Goal: Navigation & Orientation: Find specific page/section

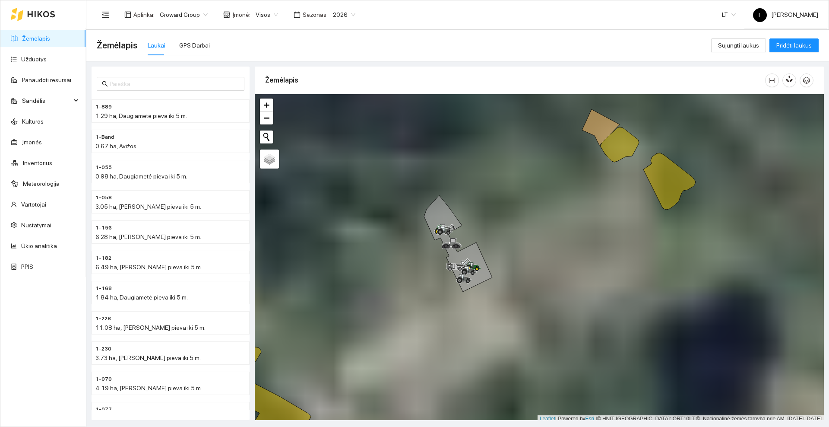
scroll to position [3, 0]
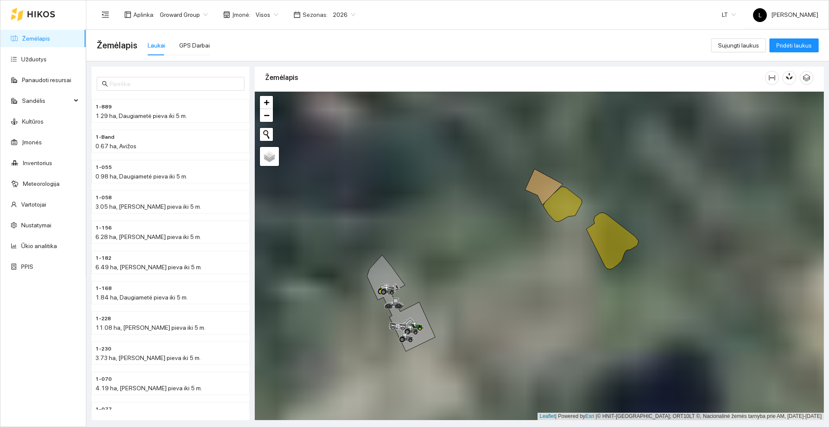
drag, startPoint x: 635, startPoint y: 151, endPoint x: 592, endPoint y: 187, distance: 56.7
click at [592, 187] on div at bounding box center [539, 256] width 569 height 328
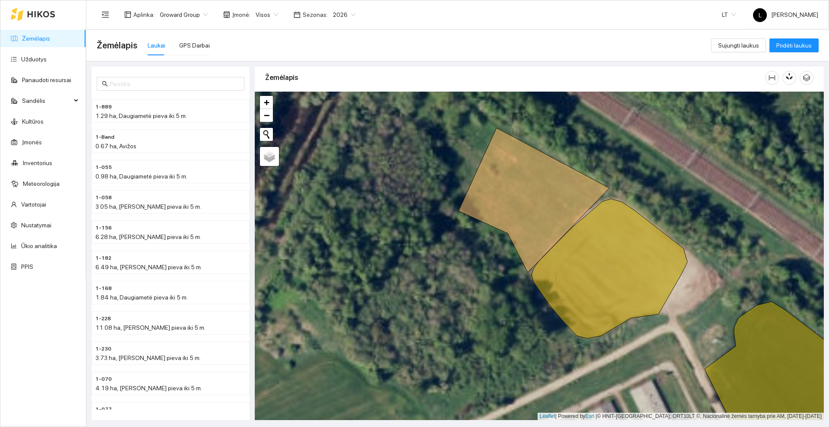
drag, startPoint x: 646, startPoint y: 155, endPoint x: 605, endPoint y: 188, distance: 52.9
click at [605, 188] on div at bounding box center [539, 256] width 569 height 328
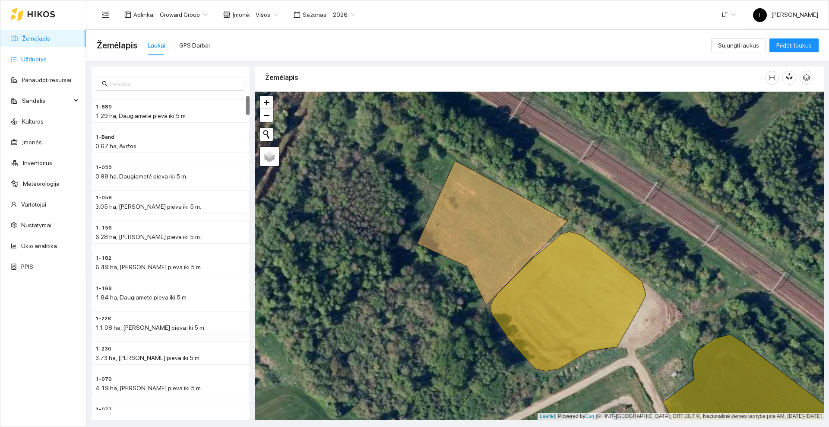
click at [38, 60] on link "Užduotys" at bounding box center [33, 59] width 25 height 7
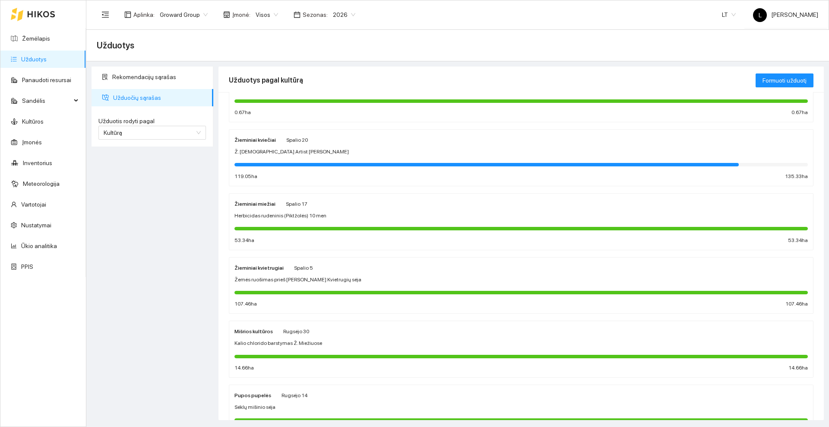
scroll to position [54, 0]
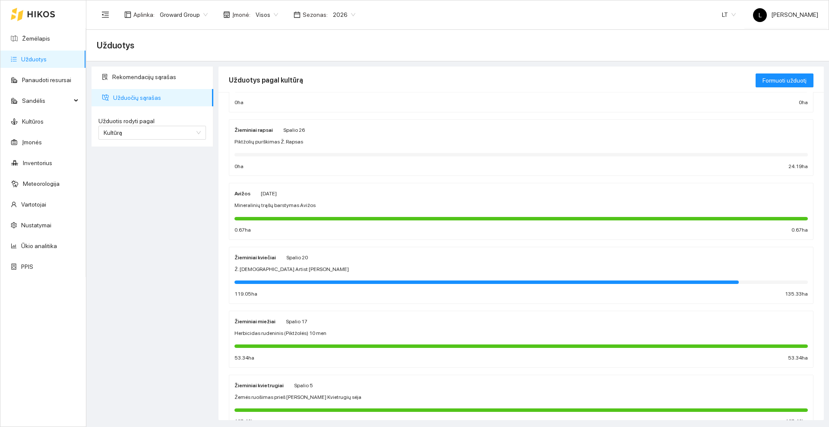
click at [304, 195] on div "Avižos [DATE]" at bounding box center [520, 193] width 573 height 10
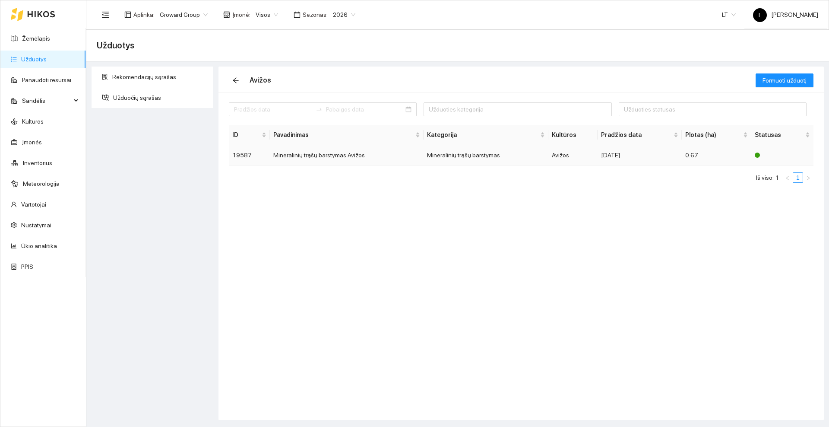
click at [333, 157] on td "Mineralinių trąšų barstymas Avižos" at bounding box center [347, 155] width 154 height 20
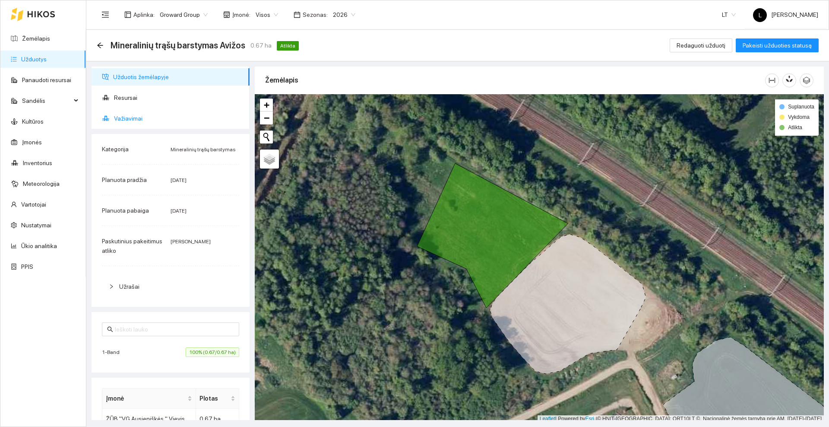
click at [144, 113] on span "Važiavimai" at bounding box center [178, 118] width 129 height 17
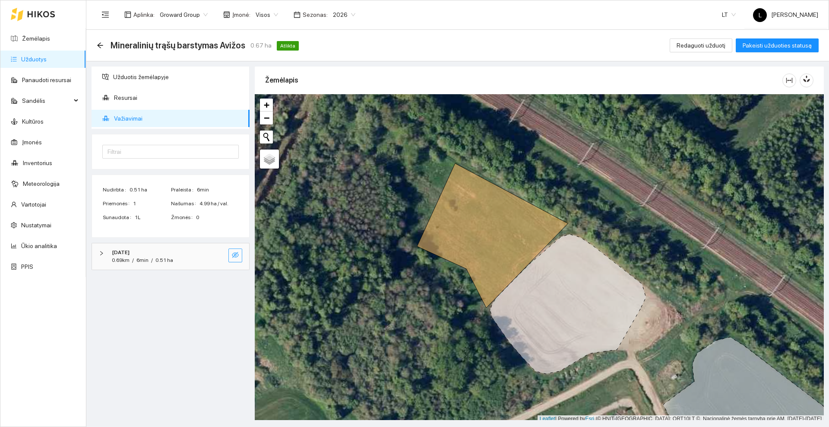
click at [239, 257] on button "button" at bounding box center [235, 255] width 14 height 14
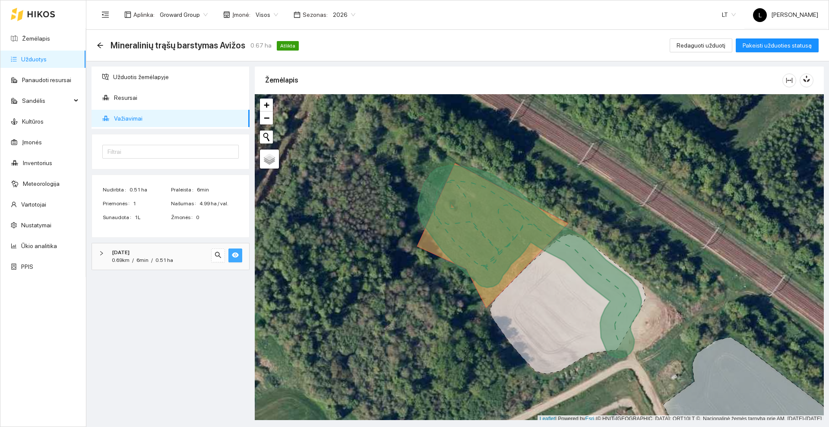
click at [239, 257] on button "button" at bounding box center [235, 255] width 14 height 14
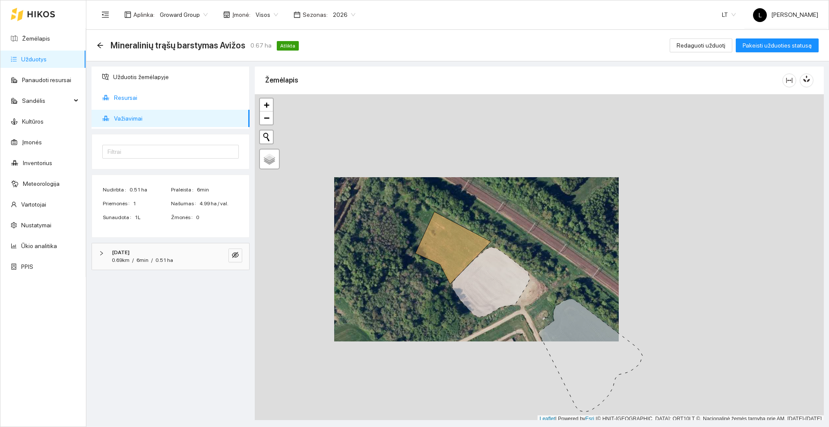
click at [139, 101] on span "Resursai" at bounding box center [178, 97] width 129 height 17
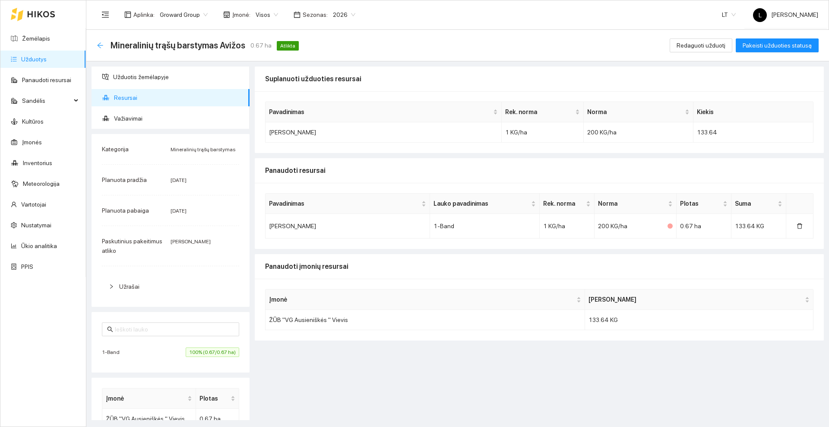
click at [99, 46] on icon "arrow-left" at bounding box center [100, 45] width 7 height 7
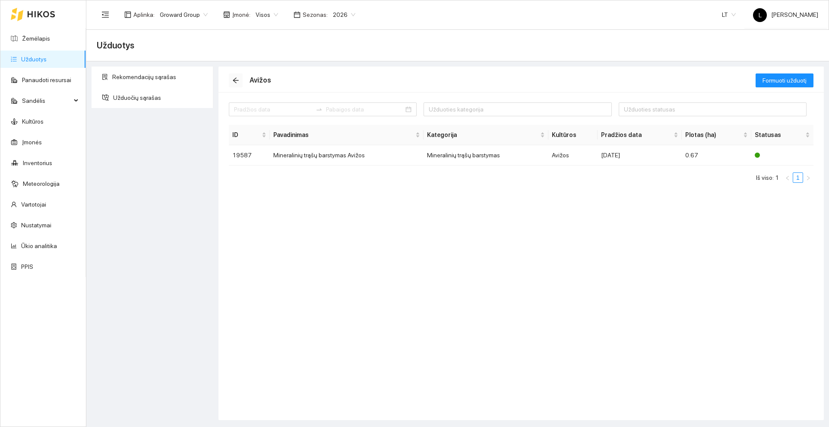
click at [236, 78] on icon "arrow-left" at bounding box center [236, 81] width 6 height 6
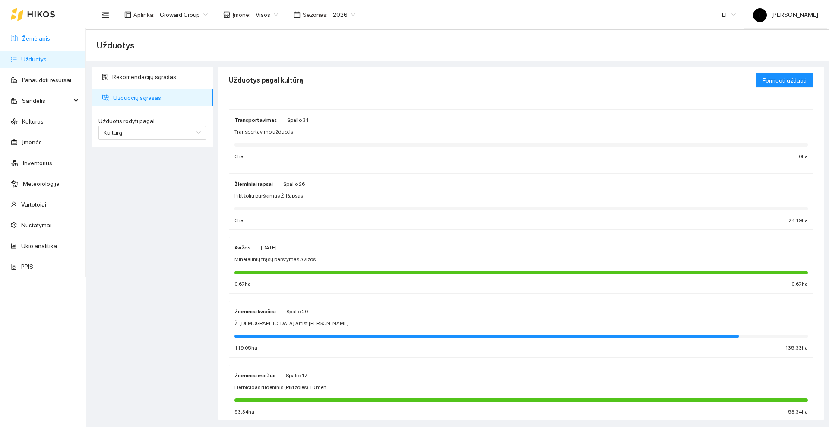
click at [50, 40] on link "Žemėlapis" at bounding box center [36, 38] width 28 height 7
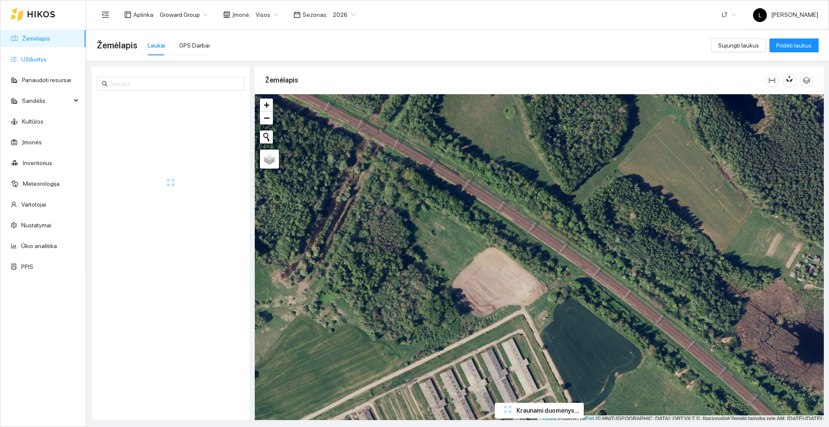
click at [47, 57] on link "Užduotys" at bounding box center [33, 59] width 25 height 7
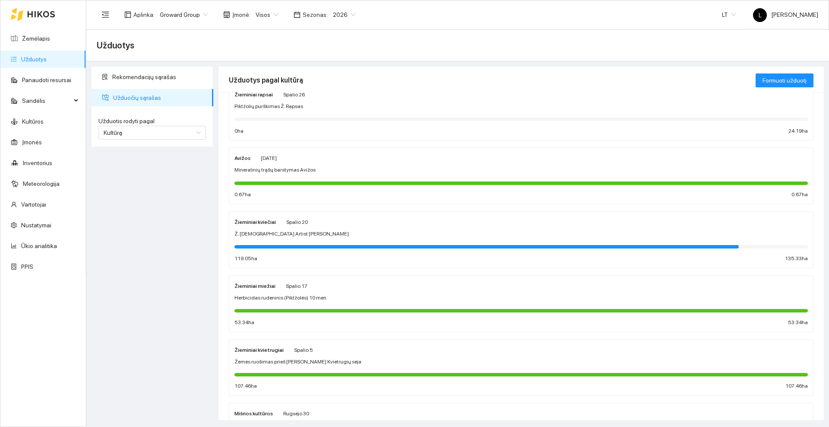
scroll to position [108, 0]
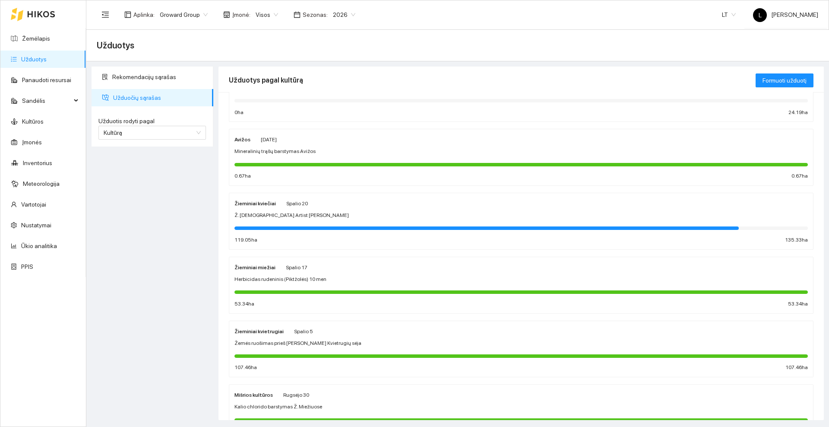
click at [391, 277] on div "Herbicidas rudeninis (Piktžolės) 10 men" at bounding box center [520, 279] width 573 height 8
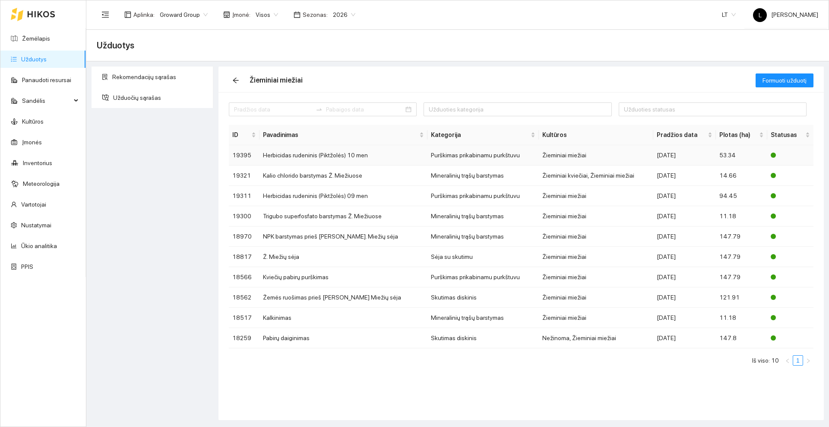
click at [352, 155] on td "Herbicidas rudeninis (Piktžolės) 10 men" at bounding box center [344, 155] width 168 height 20
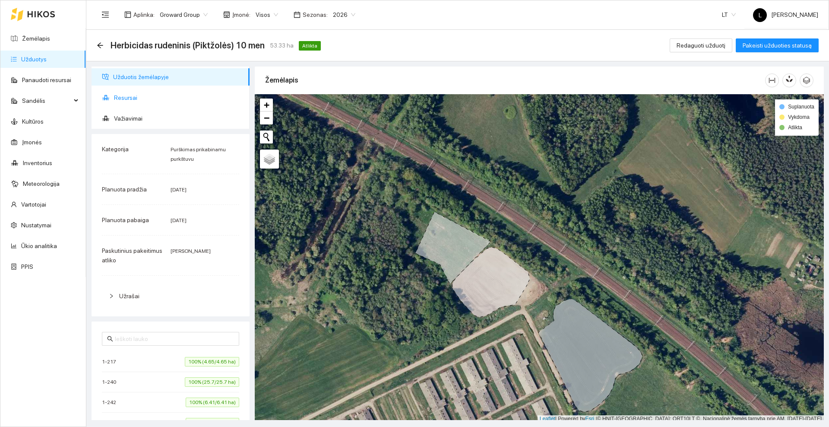
click at [136, 91] on span "Resursai" at bounding box center [178, 97] width 129 height 17
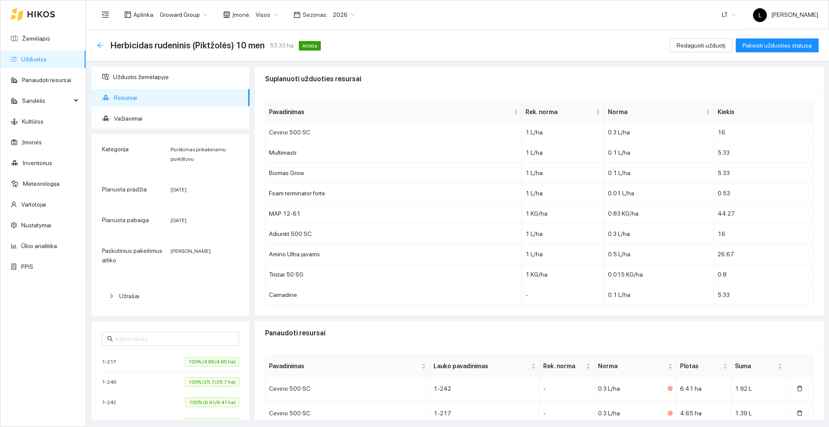
click at [101, 43] on icon "arrow-left" at bounding box center [100, 45] width 7 height 7
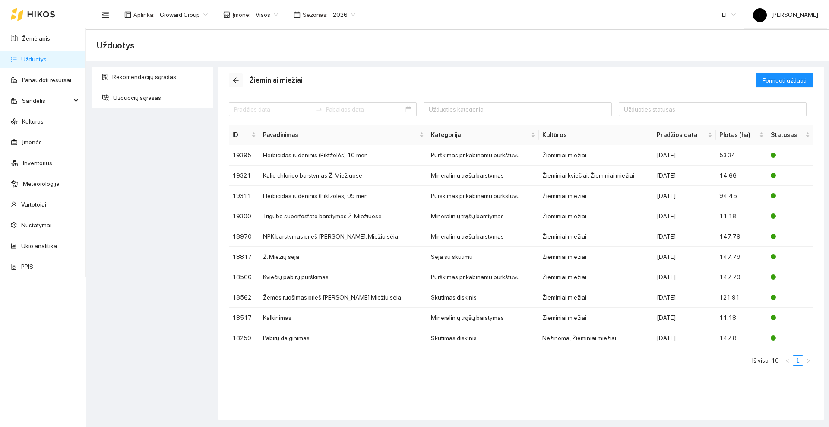
click at [238, 79] on icon "arrow-left" at bounding box center [235, 80] width 7 height 7
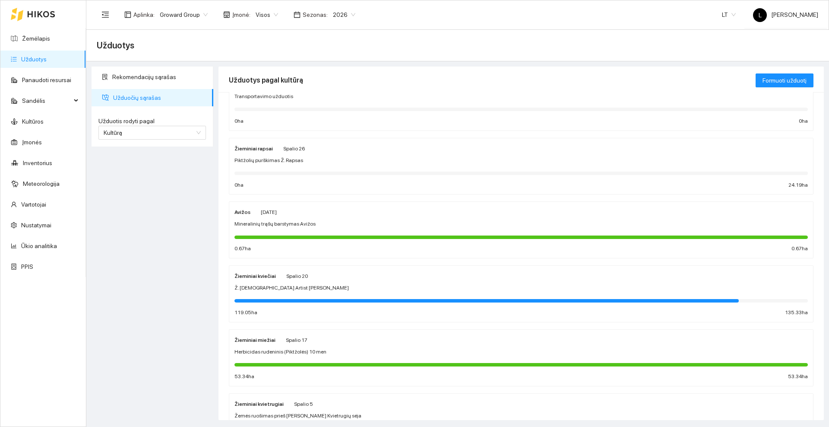
scroll to position [54, 0]
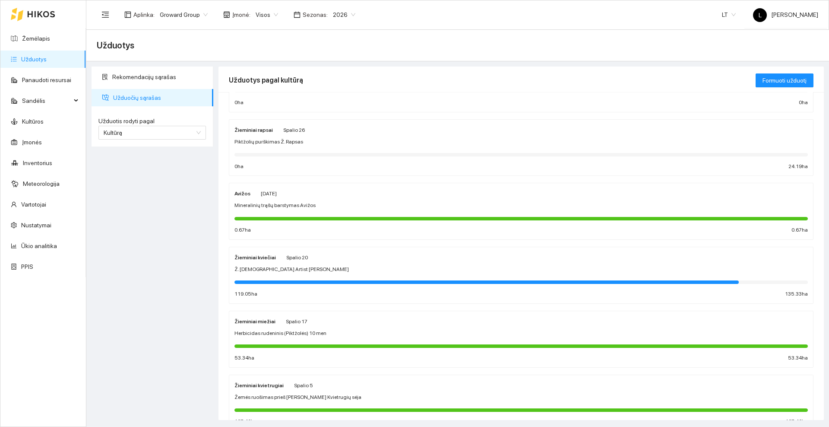
click at [366, 259] on div "Žieminiai kviečiai [DATE]" at bounding box center [520, 257] width 573 height 10
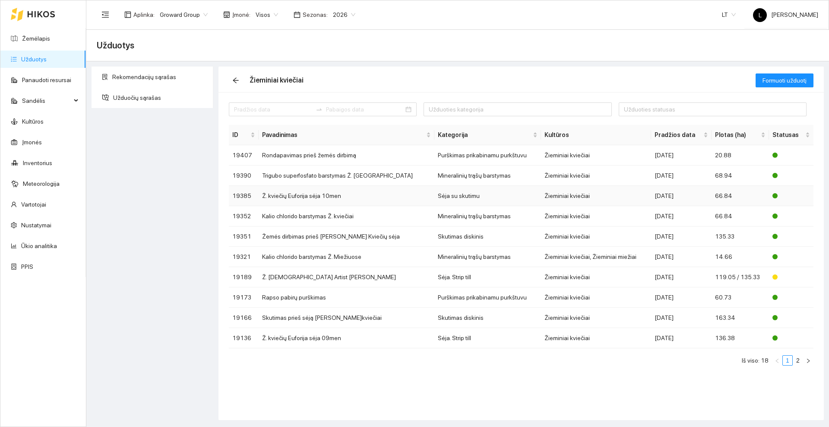
click at [406, 193] on td "Ž. kviečių Euforija sėja 10men" at bounding box center [347, 196] width 176 height 20
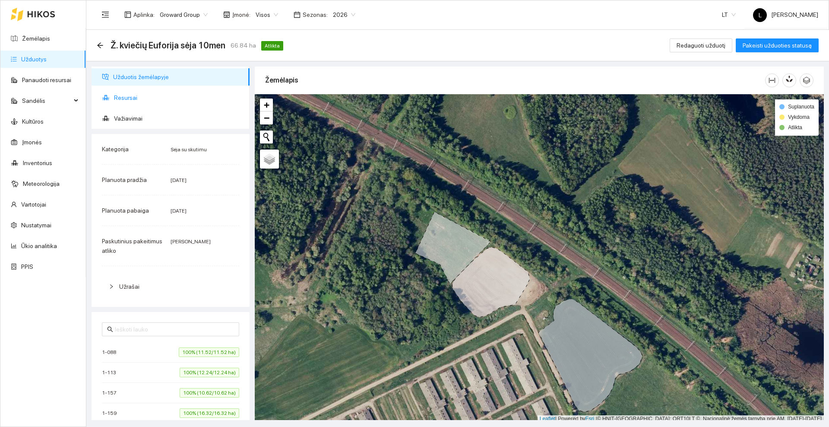
click at [139, 97] on span "Resursai" at bounding box center [178, 97] width 129 height 17
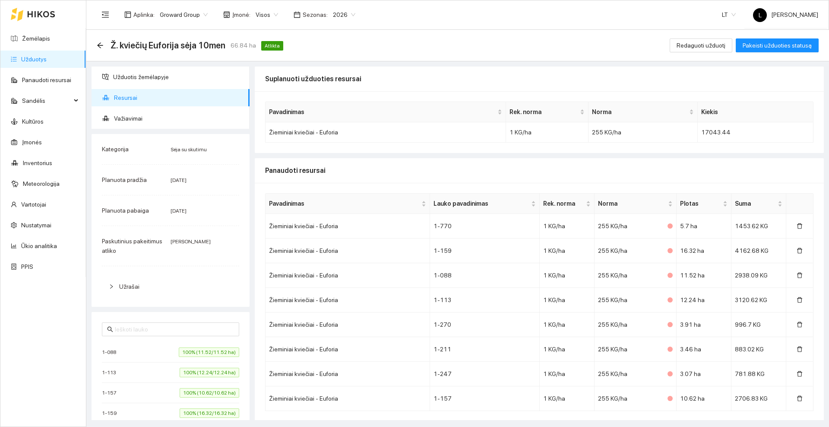
click at [27, 14] on div at bounding box center [33, 14] width 44 height 28
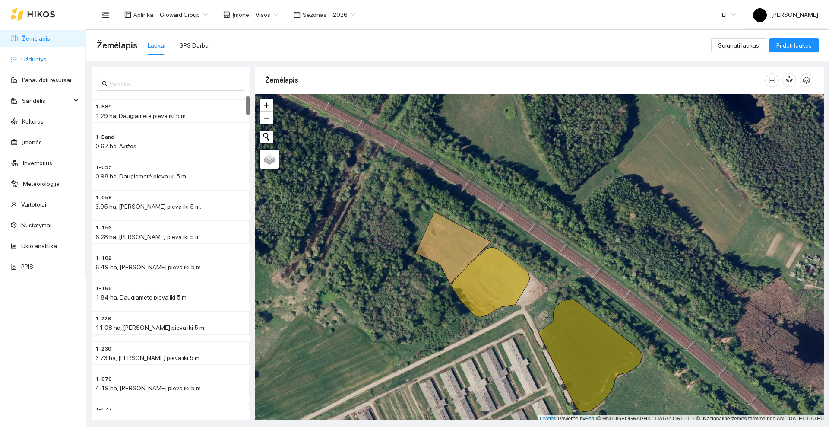
click at [24, 63] on link "Užduotys" at bounding box center [33, 59] width 25 height 7
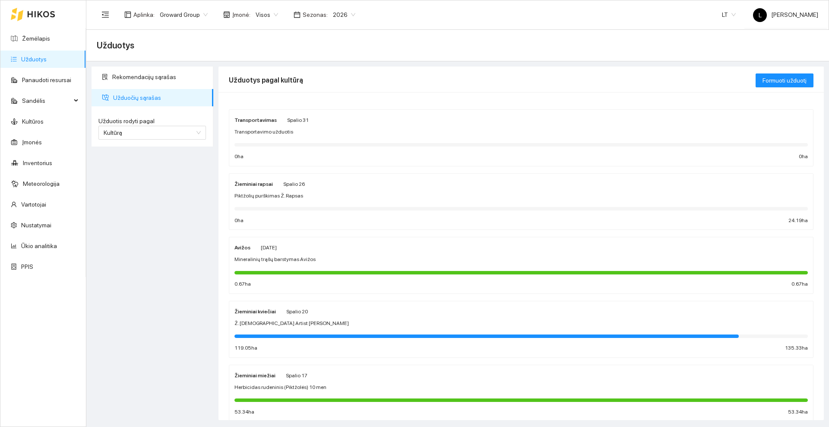
click at [307, 254] on div "Avižos [DATE] Mineralinių trąšų barstymas Avižos 0.67 ha 0.67 ha" at bounding box center [520, 265] width 573 height 46
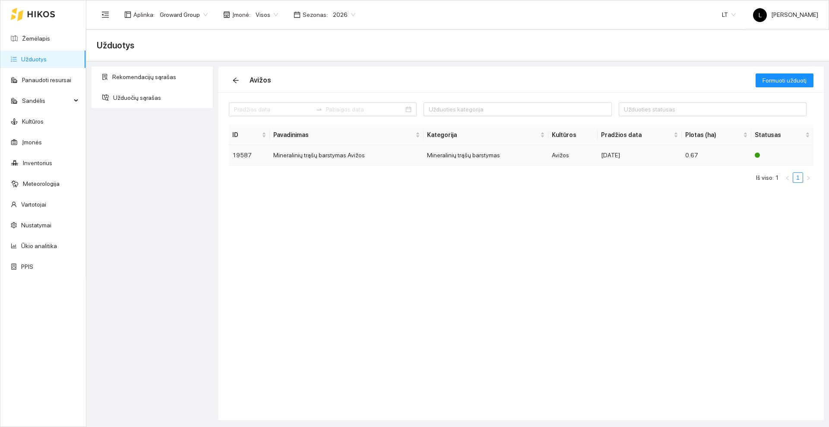
click at [315, 158] on td "Mineralinių trąšų barstymas Avižos" at bounding box center [347, 155] width 154 height 20
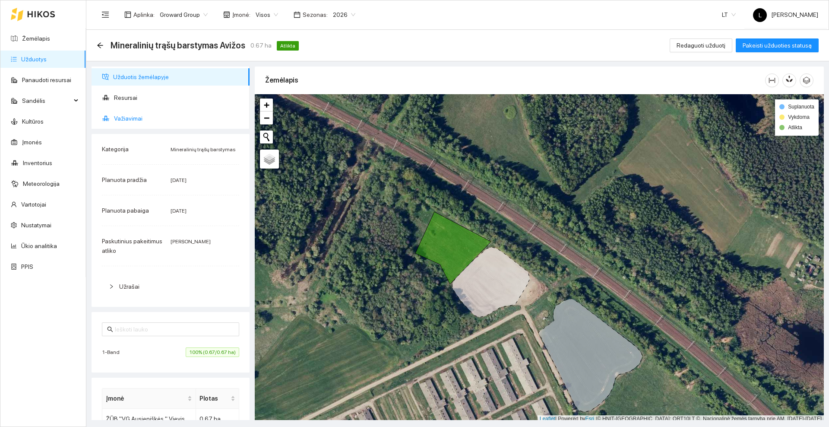
click at [136, 116] on span "Važiavimai" at bounding box center [178, 118] width 129 height 17
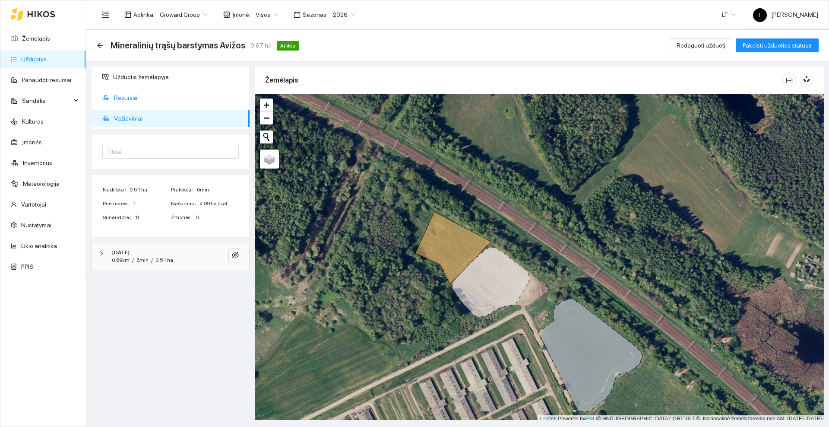
click at [135, 95] on span "Resursai" at bounding box center [178, 97] width 129 height 17
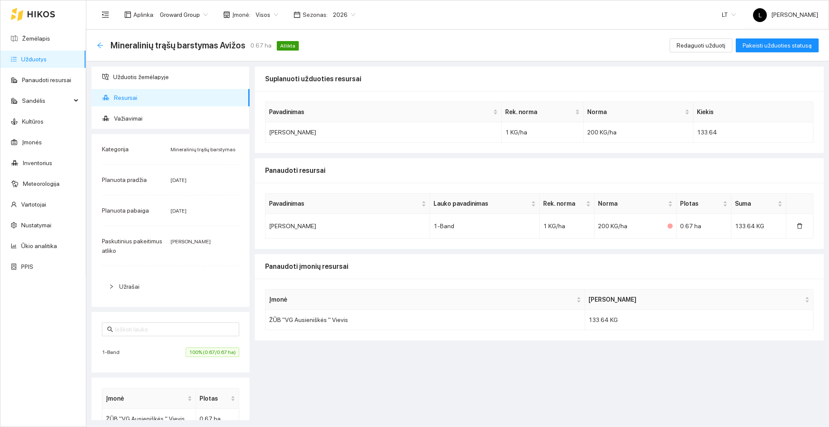
click at [101, 46] on icon "arrow-left" at bounding box center [100, 45] width 7 height 7
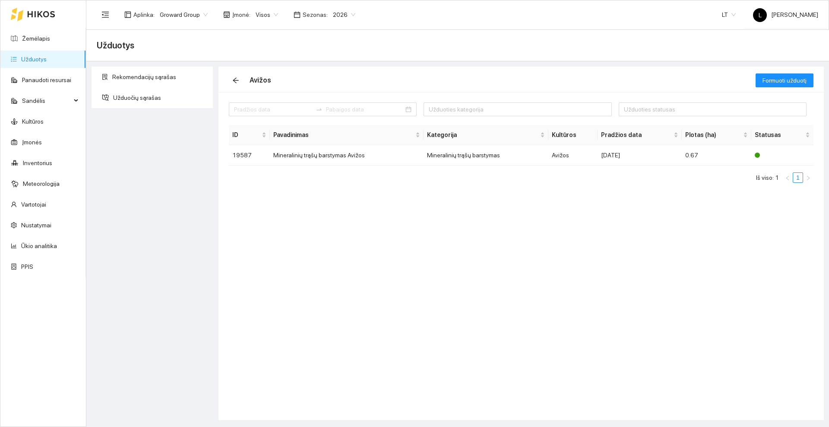
click at [41, 11] on icon at bounding box center [41, 14] width 28 height 7
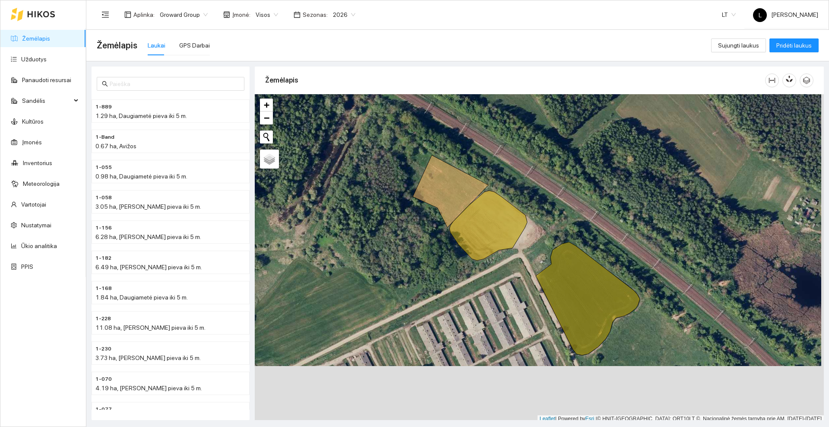
scroll to position [3, 0]
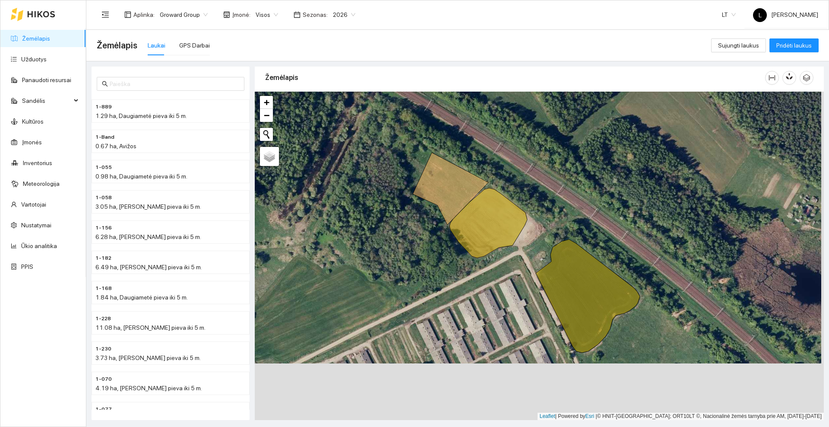
drag, startPoint x: 379, startPoint y: 256, endPoint x: 383, endPoint y: 212, distance: 43.8
click at [383, 212] on div at bounding box center [539, 256] width 569 height 328
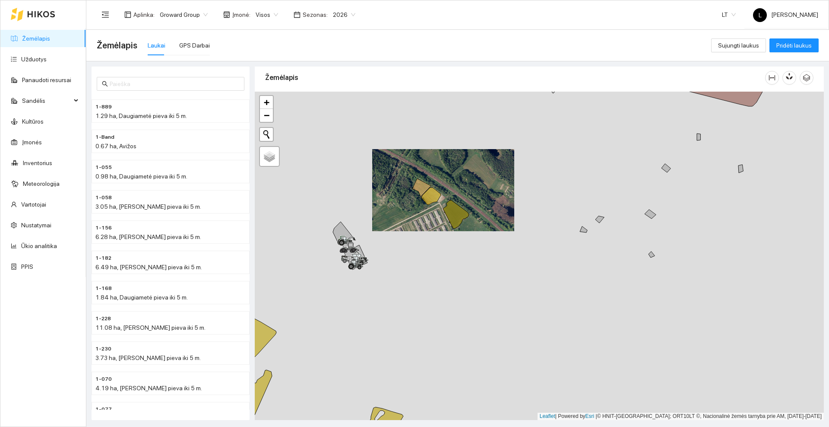
drag, startPoint x: 379, startPoint y: 268, endPoint x: 408, endPoint y: 238, distance: 41.5
click at [408, 238] on div at bounding box center [539, 256] width 569 height 328
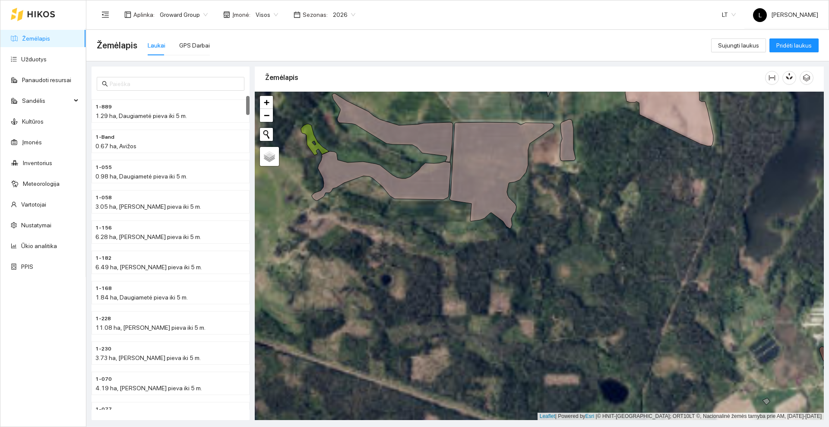
drag, startPoint x: 288, startPoint y: 143, endPoint x: 329, endPoint y: 143, distance: 40.2
click at [329, 143] on div at bounding box center [539, 256] width 569 height 328
click at [30, 60] on link "Užduotys" at bounding box center [33, 59] width 25 height 7
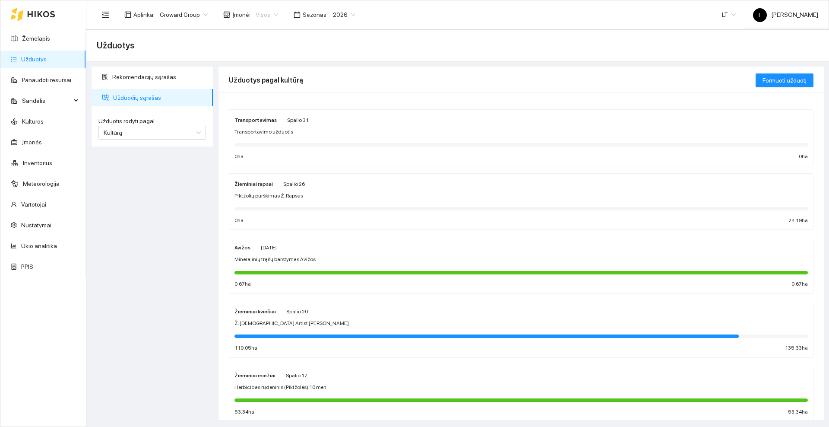
click at [269, 12] on span "Visos" at bounding box center [267, 14] width 22 height 13
click at [371, 44] on div "Užduotys" at bounding box center [458, 45] width 722 height 17
click at [316, 257] on div "Mineralinių trąšų barstymas Avižos" at bounding box center [520, 259] width 573 height 8
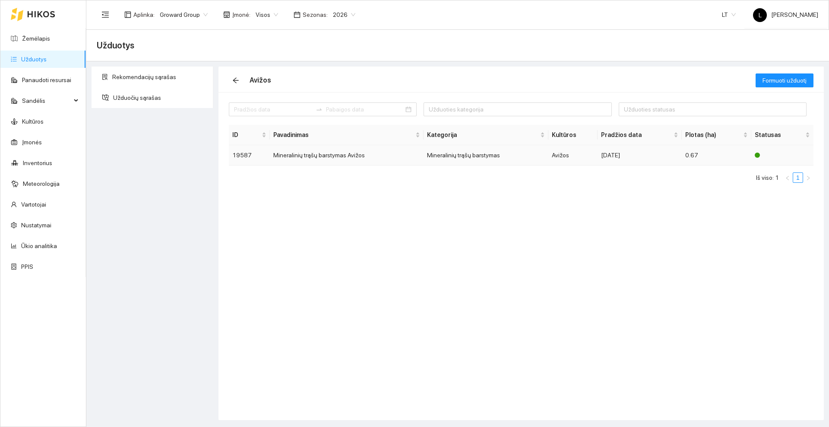
click at [358, 155] on td "Mineralinių trąšų barstymas Avižos" at bounding box center [347, 155] width 154 height 20
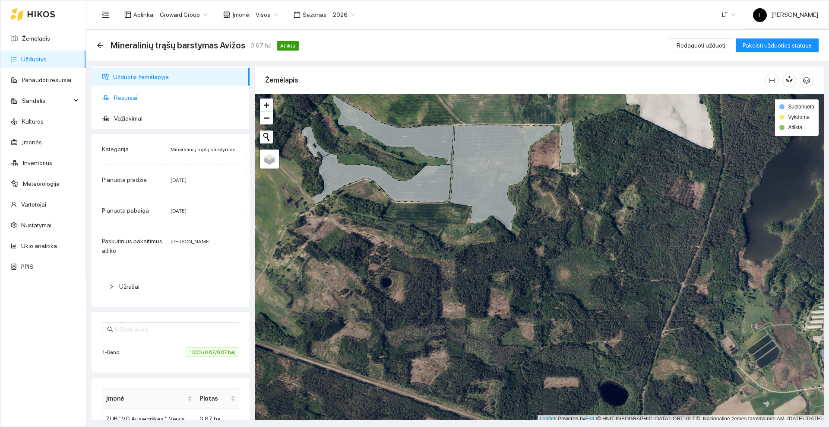
click at [127, 98] on span "Resursai" at bounding box center [178, 97] width 129 height 17
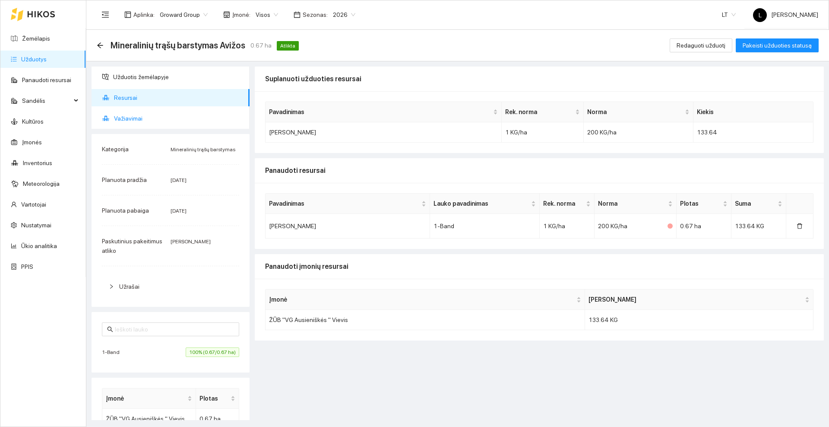
click at [130, 115] on span "Važiavimai" at bounding box center [178, 118] width 129 height 17
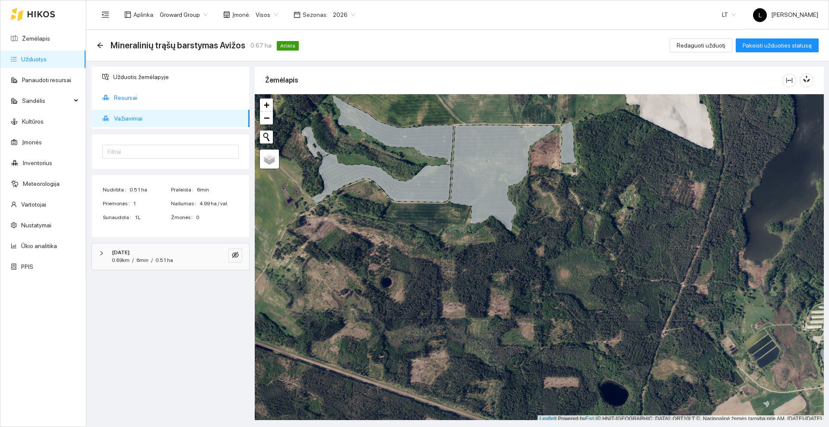
click at [130, 92] on span "Resursai" at bounding box center [178, 97] width 129 height 17
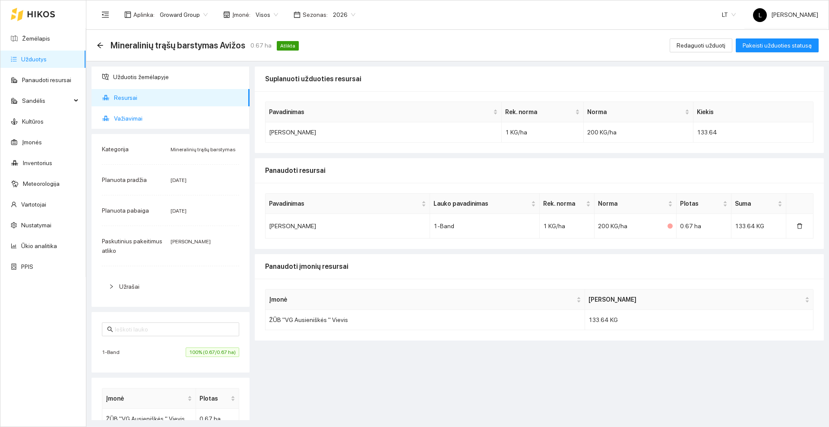
click at [135, 115] on span "Važiavimai" at bounding box center [178, 118] width 129 height 17
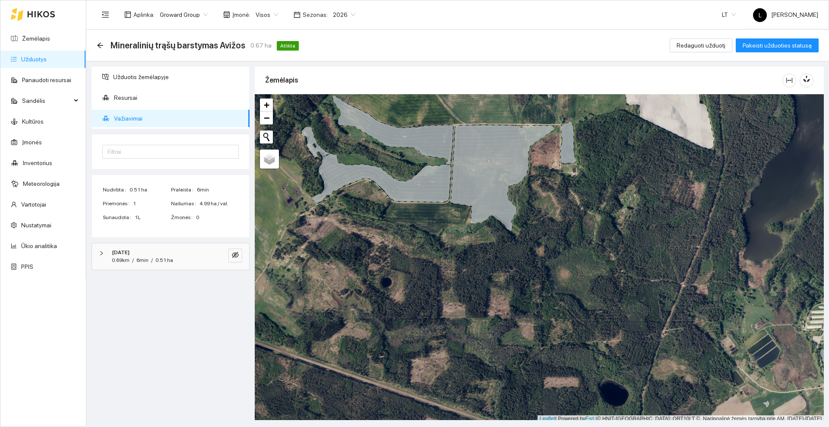
click at [38, 12] on icon at bounding box center [41, 14] width 27 height 6
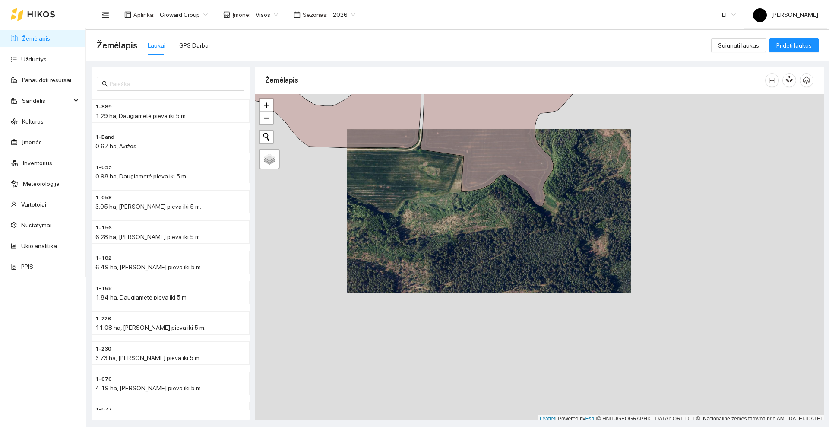
scroll to position [3, 0]
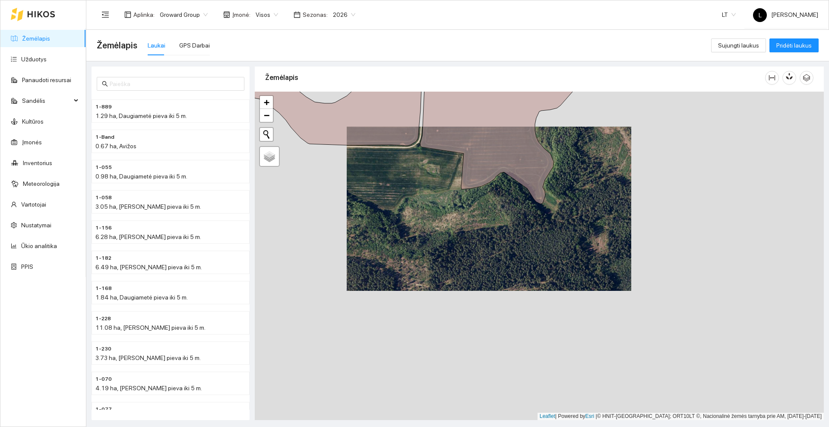
drag, startPoint x: 482, startPoint y: 263, endPoint x: 510, endPoint y: 304, distance: 49.7
click at [510, 304] on div at bounding box center [539, 256] width 569 height 328
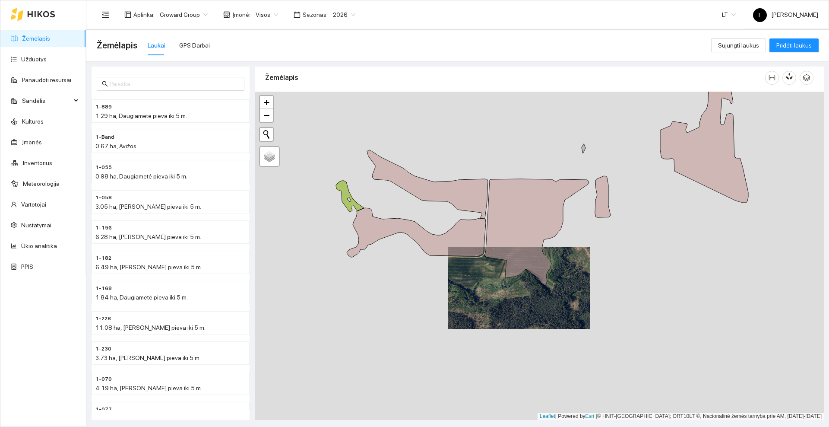
click at [40, 12] on icon at bounding box center [41, 14] width 28 height 7
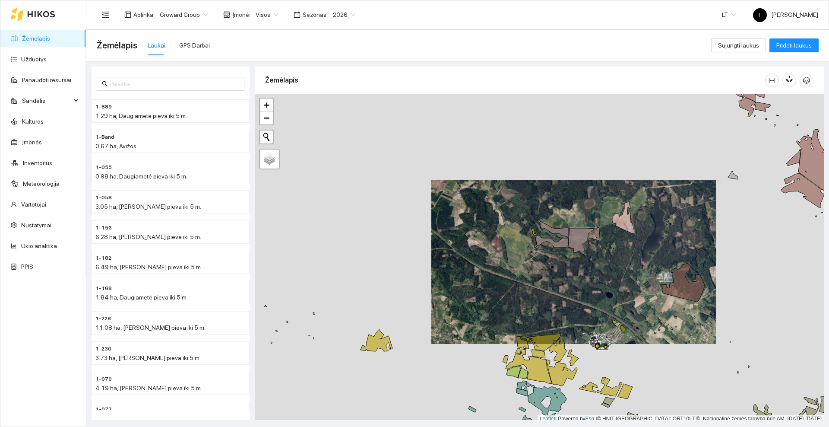
scroll to position [3, 0]
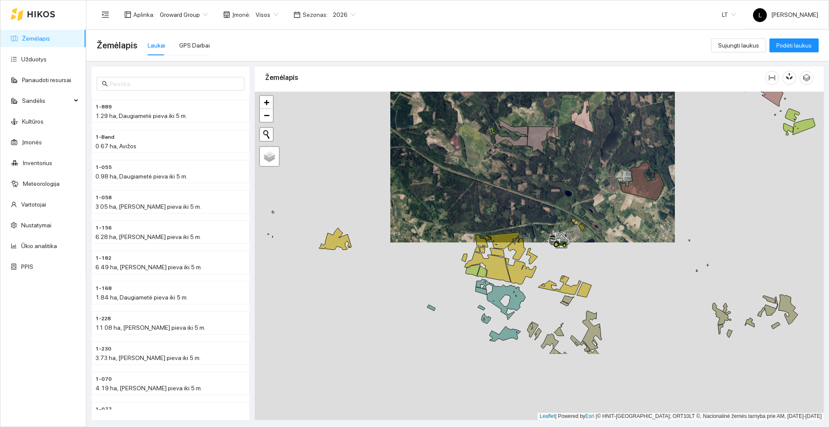
drag, startPoint x: 513, startPoint y: 248, endPoint x: 504, endPoint y: 211, distance: 38.1
click at [504, 211] on div at bounding box center [539, 256] width 569 height 328
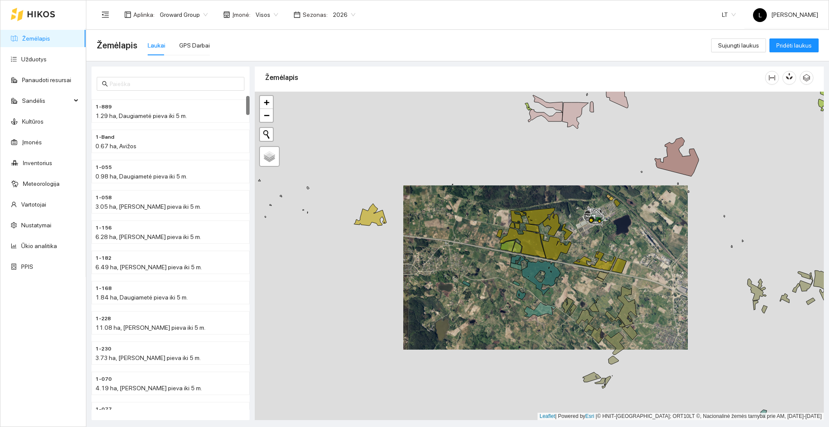
click at [41, 14] on icon at bounding box center [41, 14] width 27 height 6
